Goal: Find specific page/section: Find specific page/section

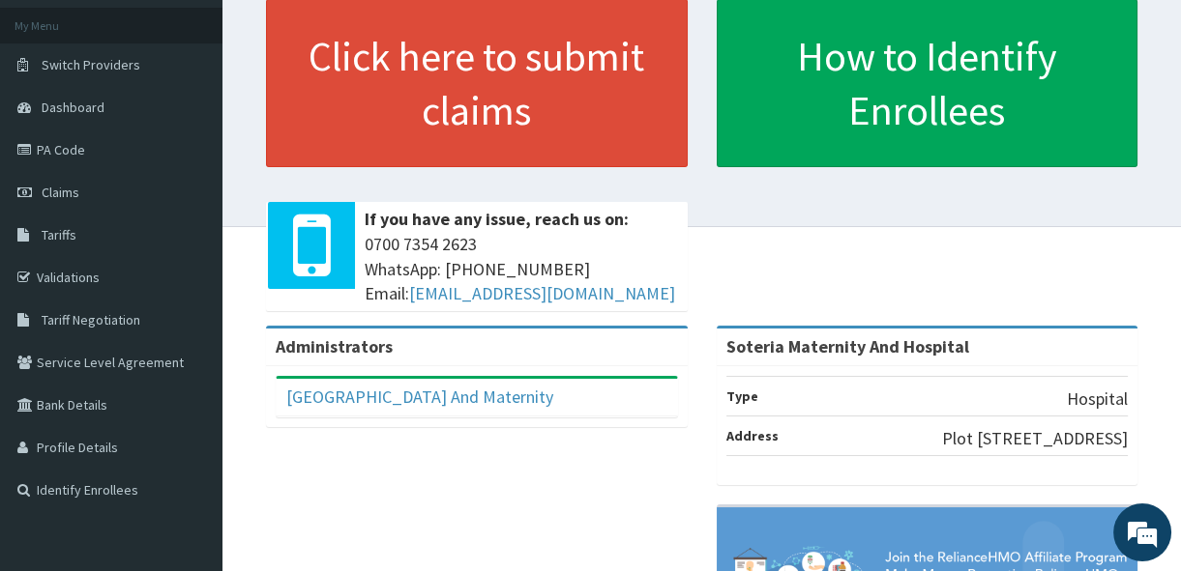
scroll to position [116, 0]
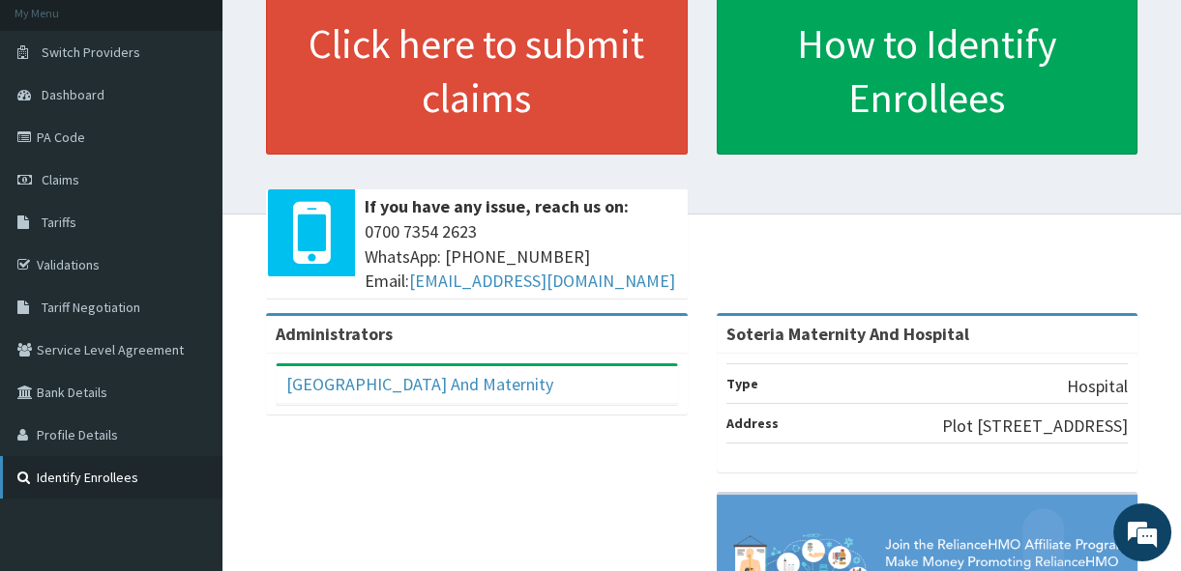
click at [78, 467] on link "Identify Enrollees" at bounding box center [111, 477] width 222 height 43
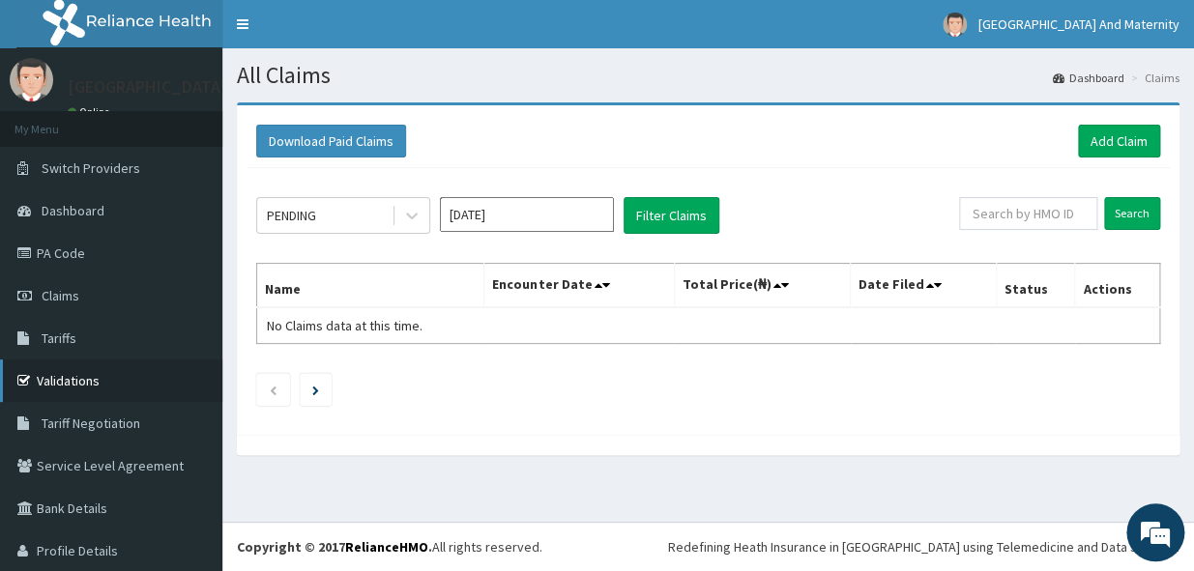
click at [67, 384] on link "Validations" at bounding box center [111, 381] width 222 height 43
